Goal: Task Accomplishment & Management: Complete application form

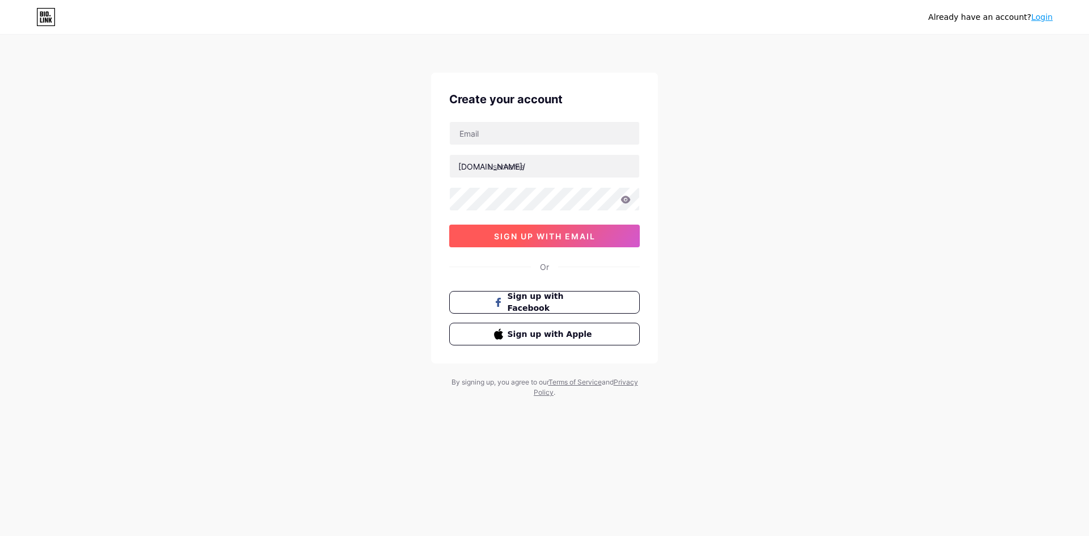
click at [538, 240] on span "sign up with email" at bounding box center [545, 236] width 102 height 10
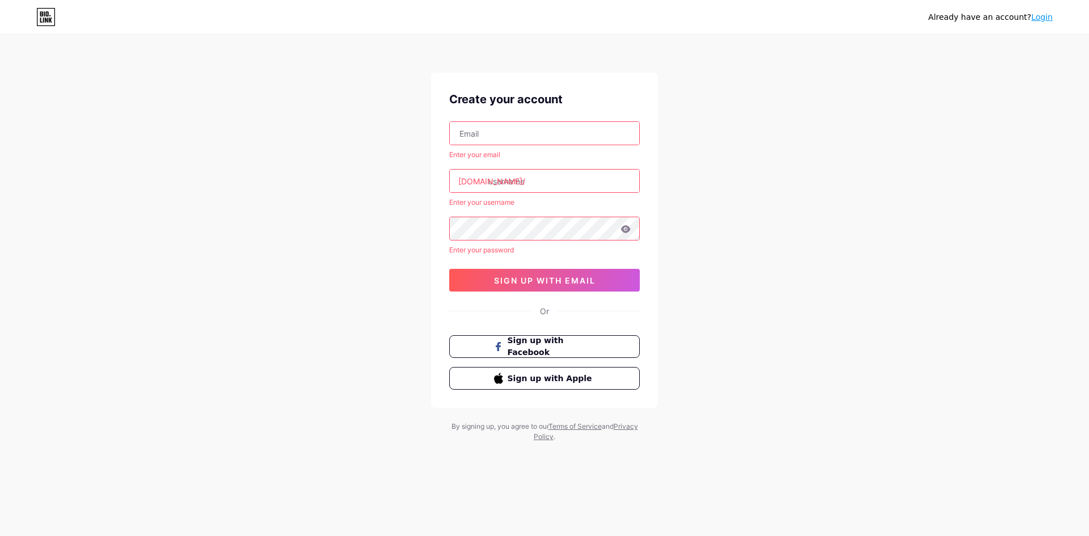
click at [479, 138] on input "text" at bounding box center [544, 133] width 189 height 23
type input "[EMAIL_ADDRESS][DOMAIN_NAME]"
click at [624, 186] on input "text" at bounding box center [544, 181] width 189 height 23
click at [569, 131] on input "[EMAIL_ADDRESS][DOMAIN_NAME]" at bounding box center [544, 133] width 189 height 23
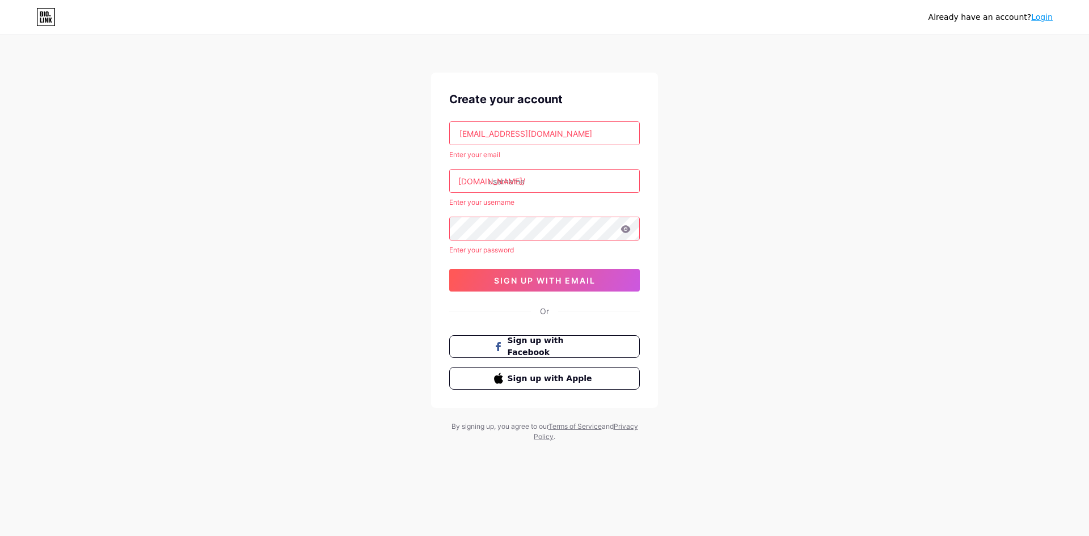
click at [569, 131] on input "[EMAIL_ADDRESS][DOMAIN_NAME]" at bounding box center [544, 133] width 189 height 23
click at [569, 131] on input "text" at bounding box center [544, 133] width 189 height 23
type input "[EMAIL_ADDRESS][DOMAIN_NAME]"
drag, startPoint x: 583, startPoint y: 107, endPoint x: 583, endPoint y: 125, distance: 17.6
click at [583, 109] on div "Create your account [EMAIL_ADDRESS][DOMAIN_NAME] Enter your email [DOMAIN_NAME]…" at bounding box center [544, 240] width 227 height 335
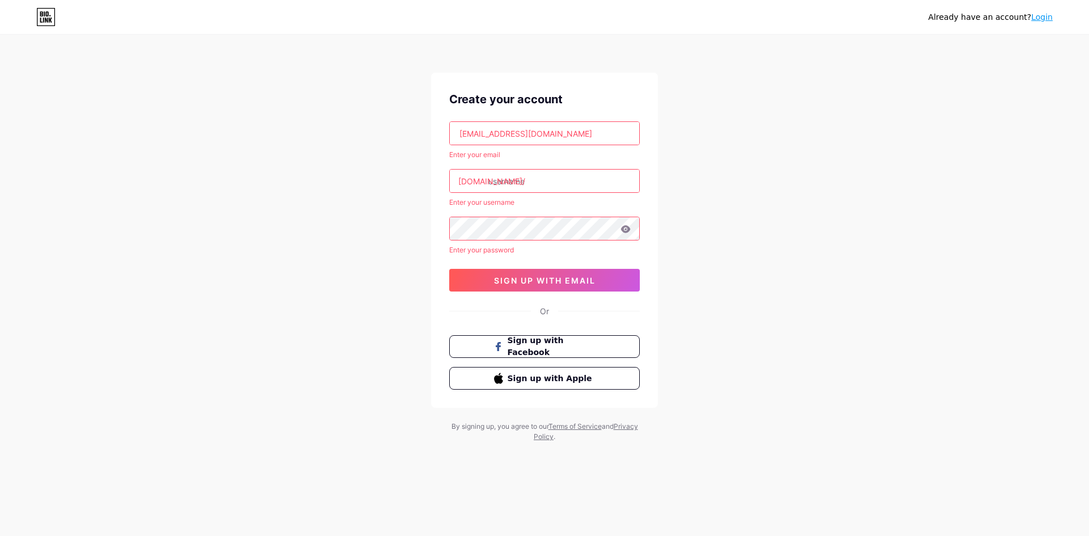
click at [583, 125] on input "[EMAIL_ADDRESS][DOMAIN_NAME]" at bounding box center [544, 133] width 189 height 23
click at [590, 138] on input "text" at bounding box center [544, 133] width 189 height 23
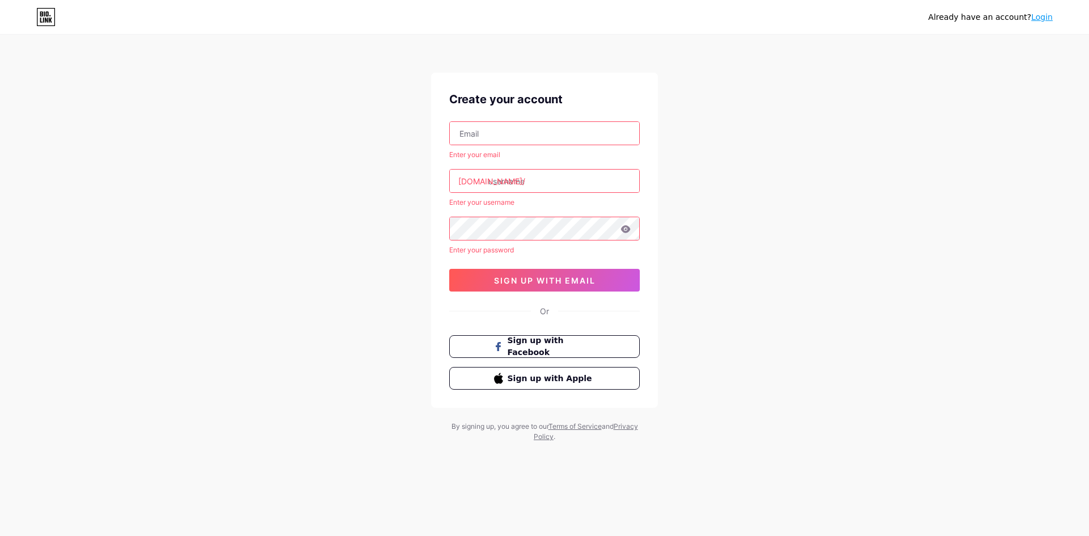
click at [505, 142] on input "text" at bounding box center [544, 133] width 189 height 23
paste input "[EMAIL_ADDRESS][DOMAIN_NAME]"
type input "[EMAIL_ADDRESS][DOMAIN_NAME]"
click at [518, 184] on input "text" at bounding box center [544, 181] width 189 height 23
click at [525, 188] on input "text" at bounding box center [544, 181] width 189 height 23
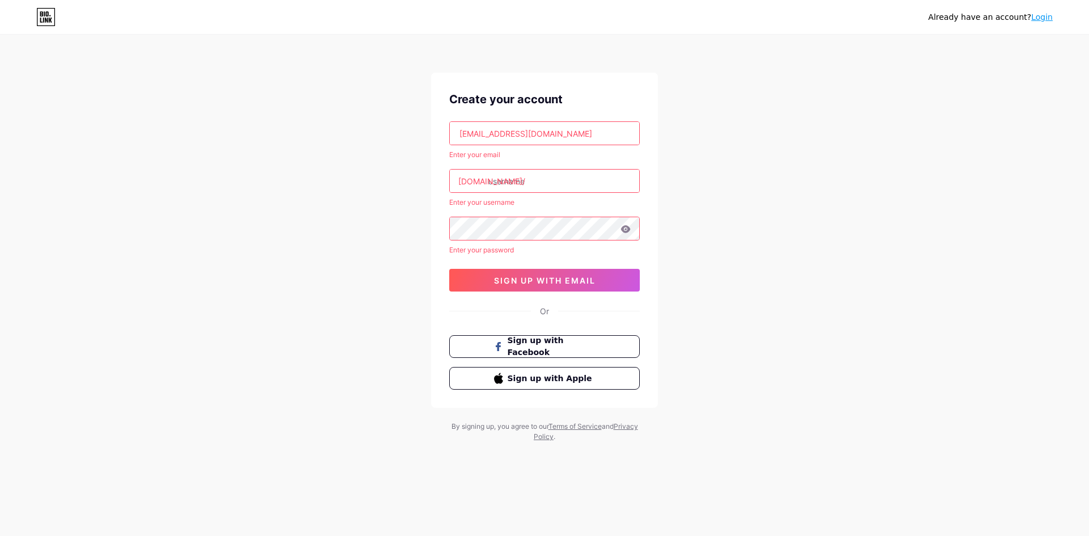
click at [528, 186] on input "text" at bounding box center [544, 181] width 189 height 23
paste input "tottaax"
type input "tottaax"
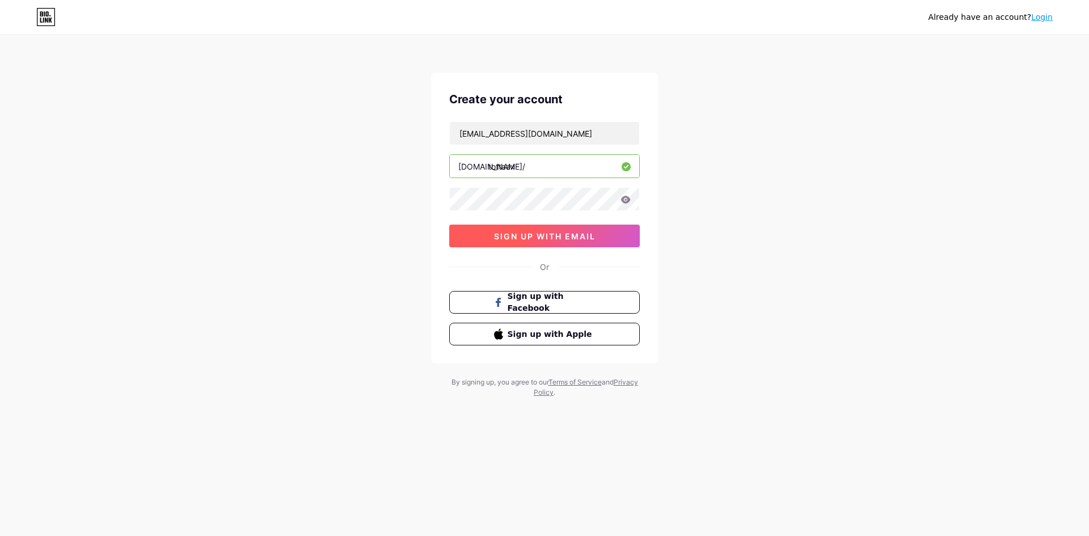
click at [589, 229] on button "sign up with email" at bounding box center [544, 236] width 191 height 23
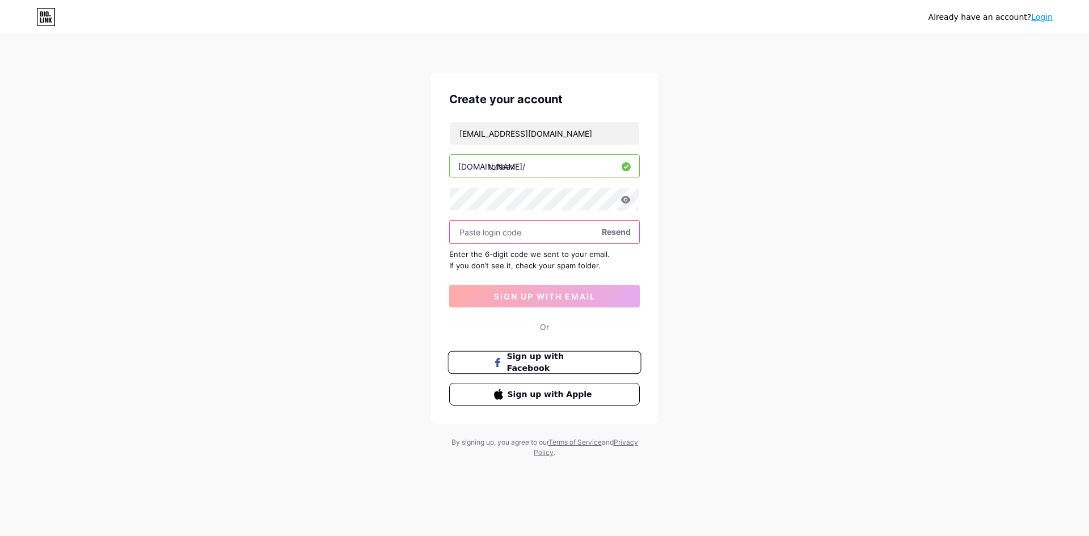
paste input "Mahi@99999"
type input "Mahi@99999"
paste input "591813"
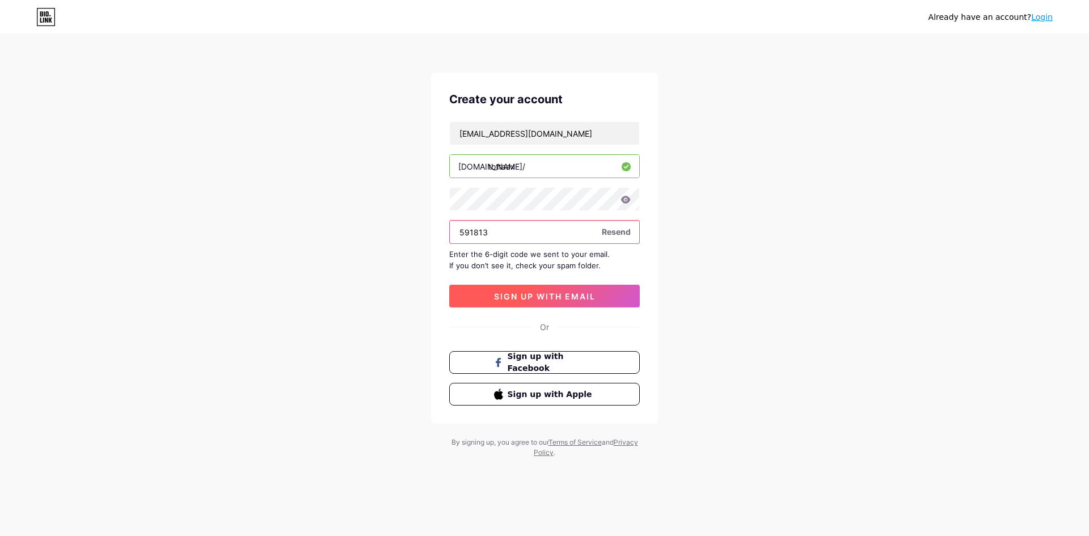
type input "591813"
click at [556, 301] on span "sign up with email" at bounding box center [545, 296] width 102 height 10
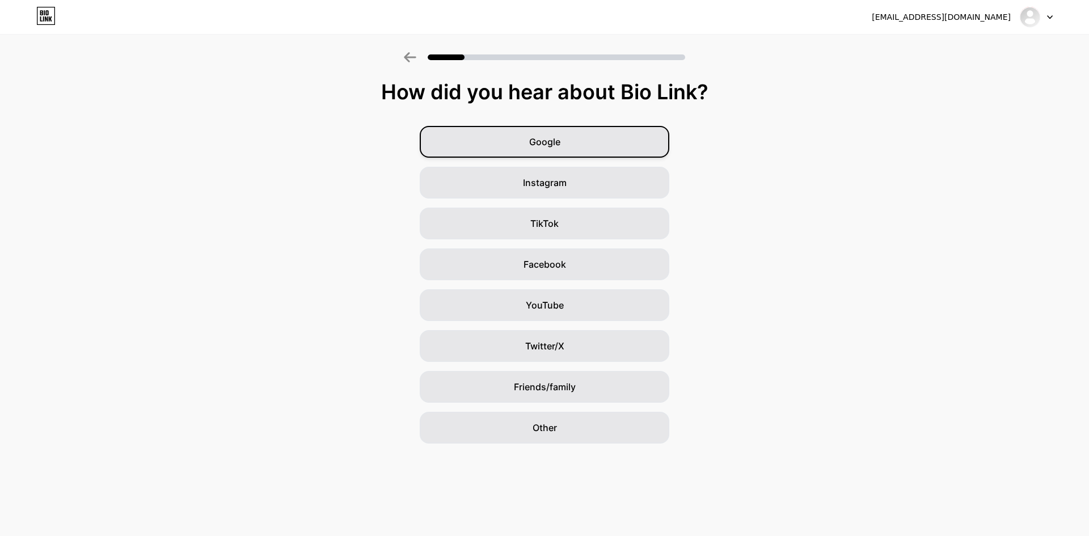
click at [558, 151] on div "Google" at bounding box center [545, 142] width 250 height 32
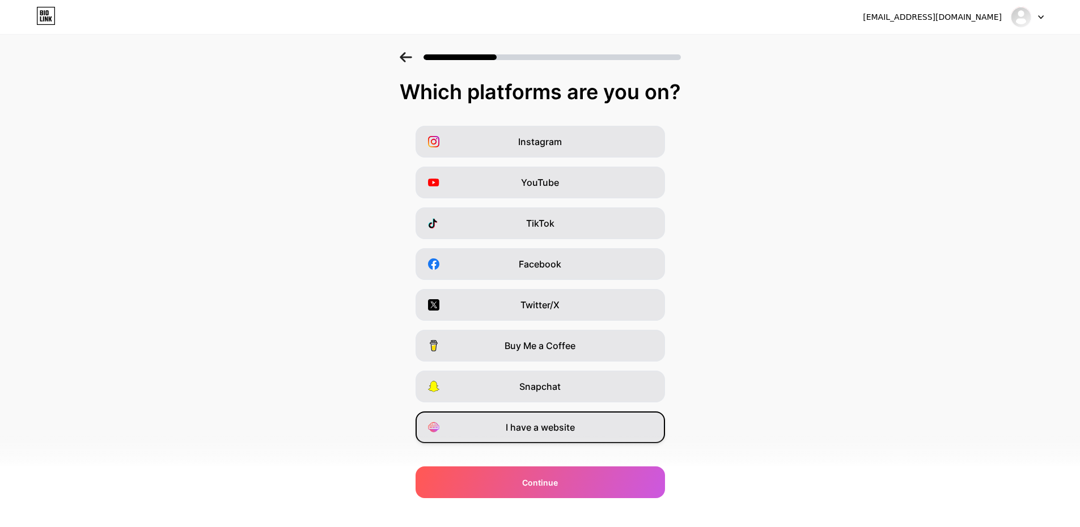
click at [555, 425] on span "I have a website" at bounding box center [540, 428] width 69 height 14
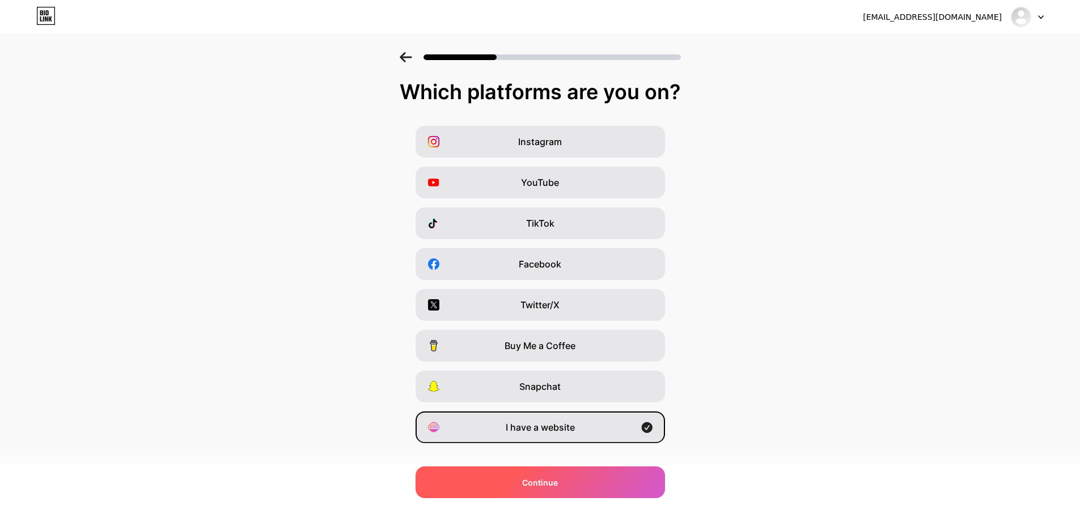
click at [547, 473] on div "Continue" at bounding box center [541, 483] width 250 height 32
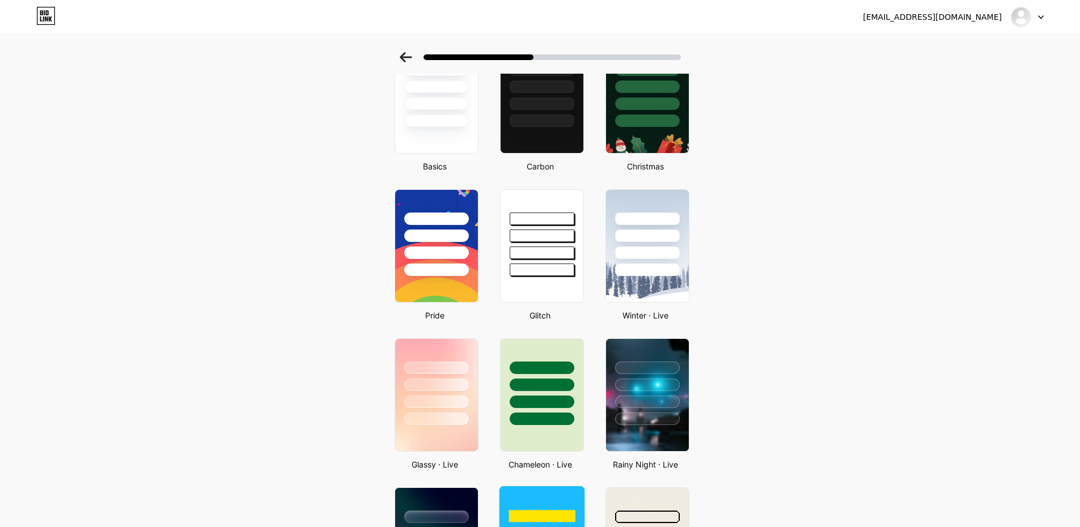
scroll to position [227, 0]
